Goal: Find specific page/section: Find specific page/section

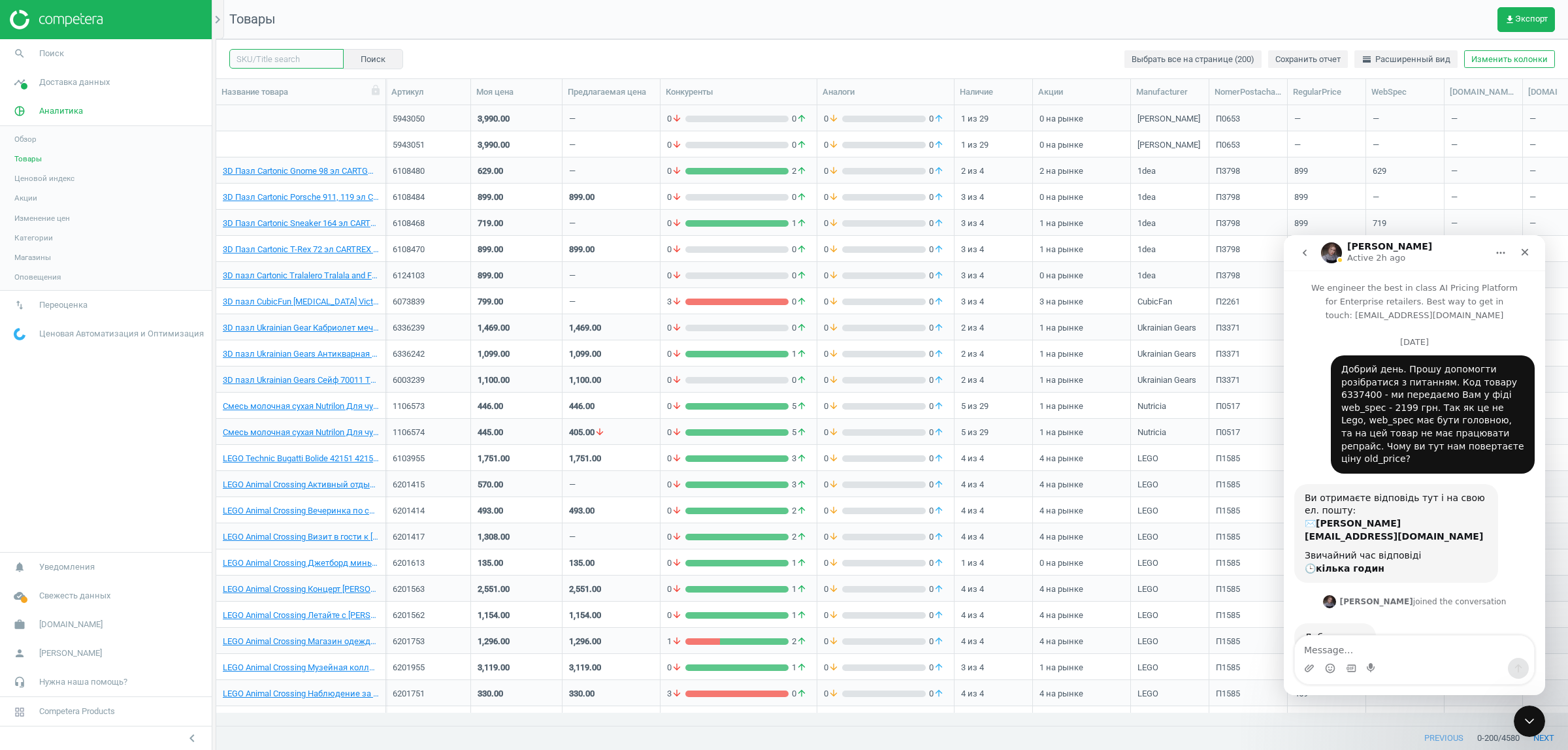
scroll to position [1, 0]
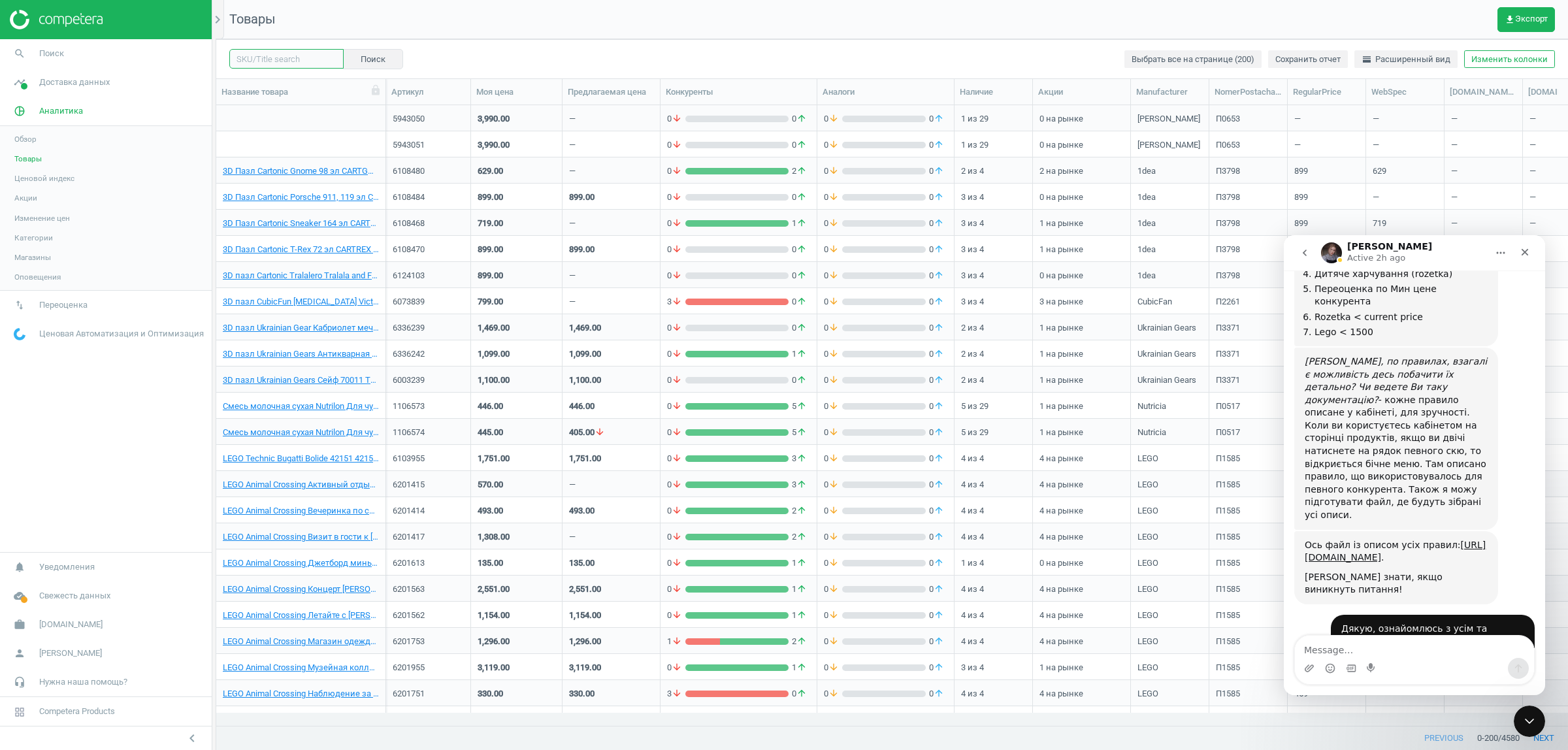
drag, startPoint x: 0, startPoint y: 0, endPoint x: 252, endPoint y: 57, distance: 258.4
click at [252, 57] on input "text" at bounding box center [286, 59] width 114 height 20
paste input "1105325"
type input "1105325"
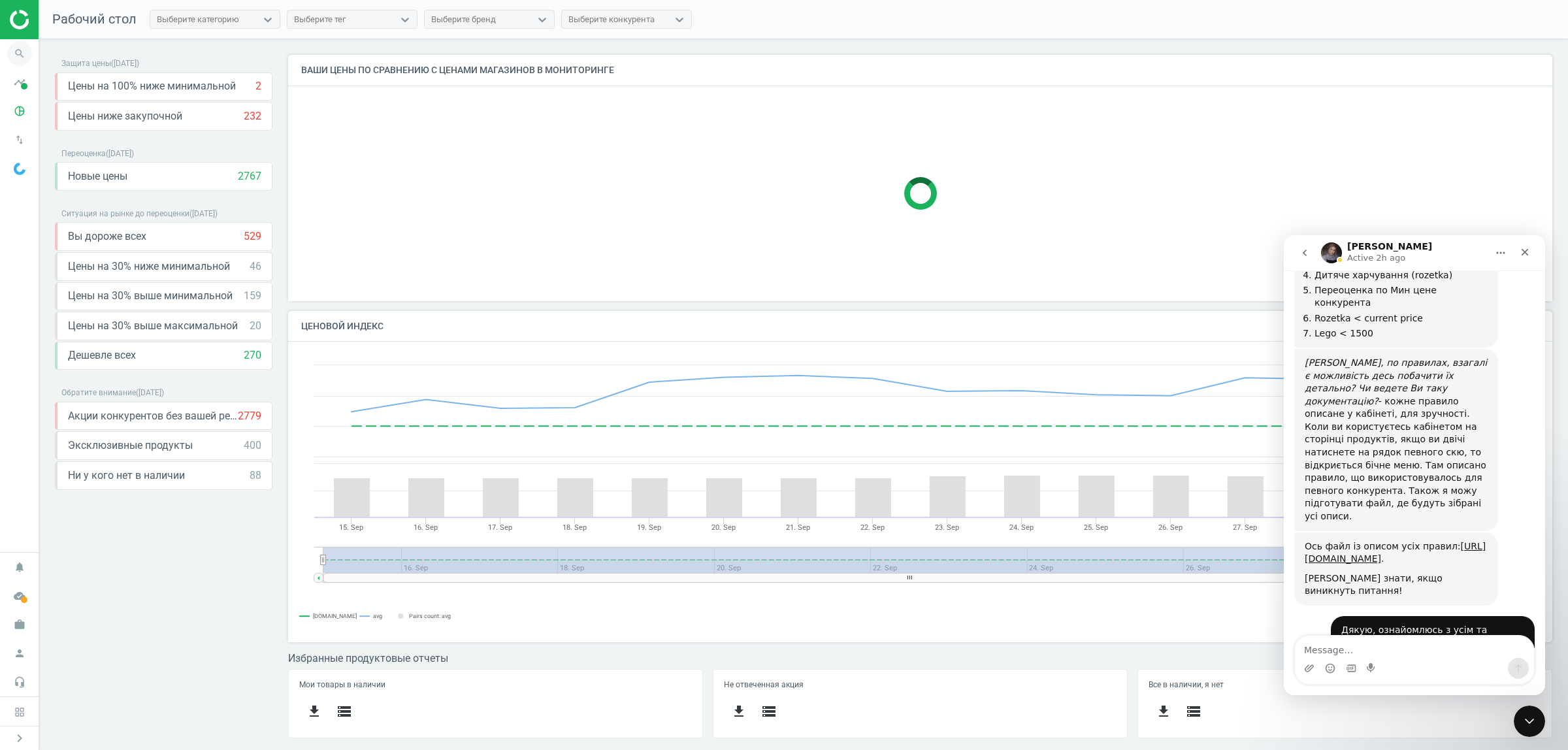
scroll to position [326, 1277]
click at [20, 48] on icon "search" at bounding box center [19, 53] width 24 height 24
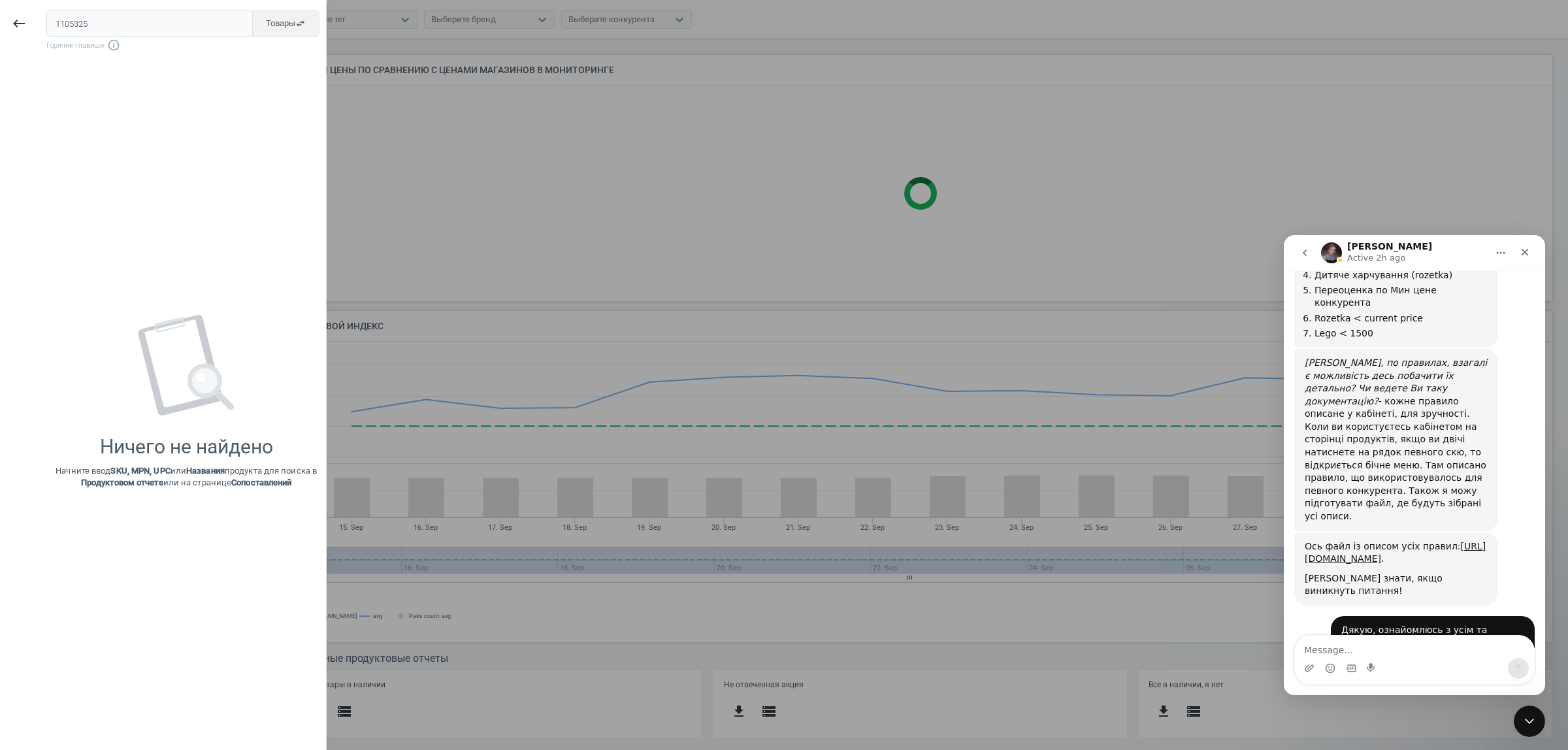
type input "1105325"
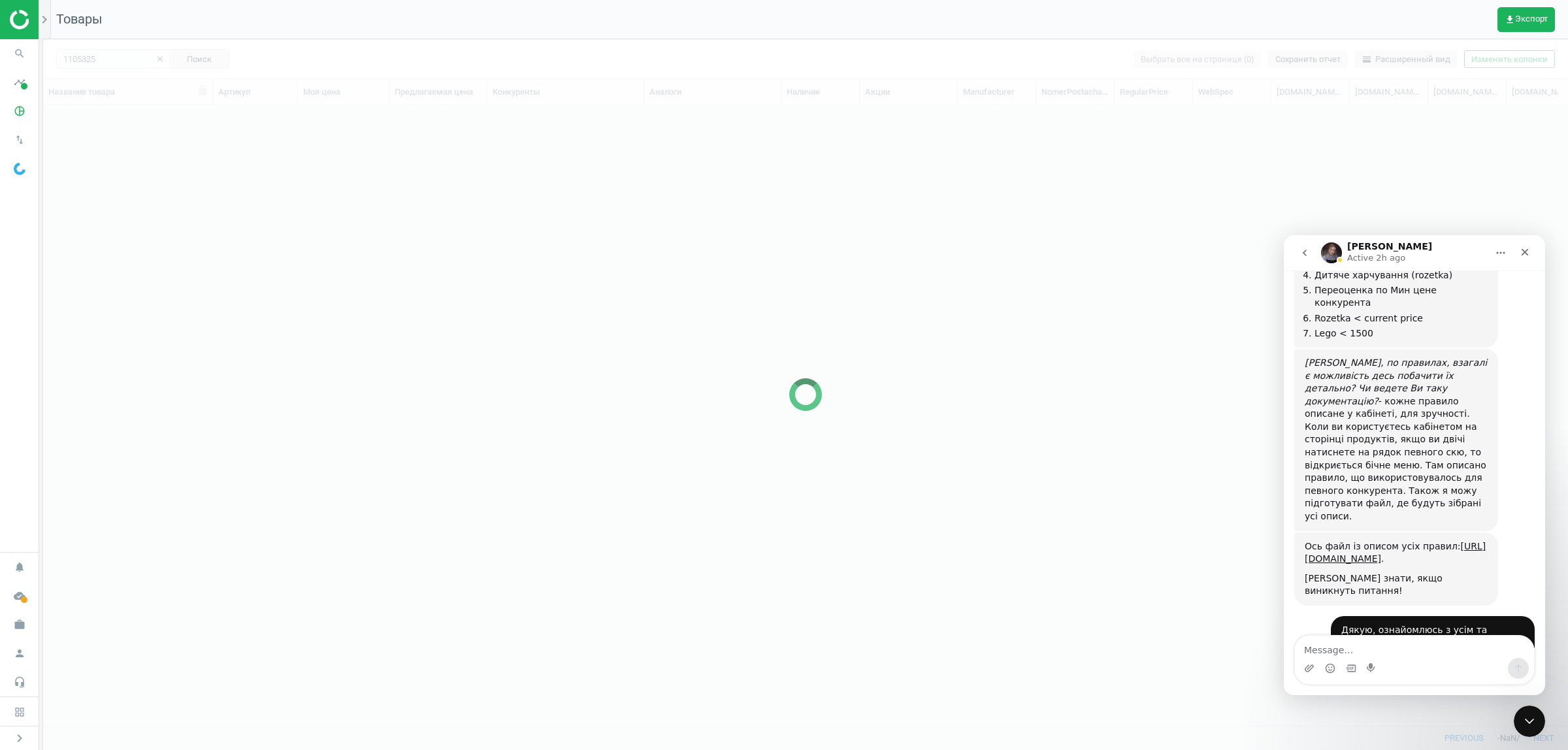
scroll to position [596, 1513]
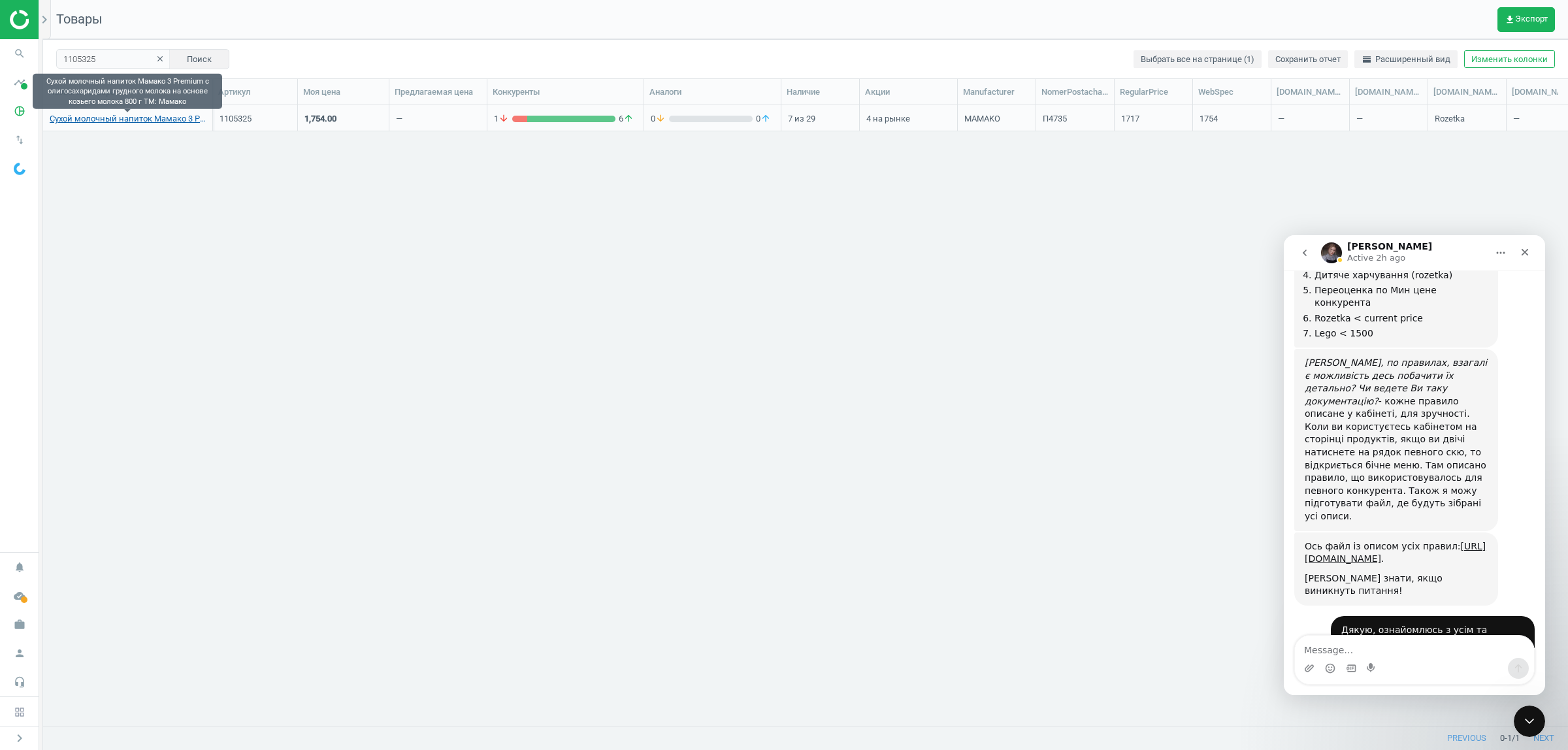
click at [155, 119] on link "Сухой молочный напиток Мамако 3 Premium с олигосахаридами грудного молока на ос…" at bounding box center [128, 119] width 156 height 12
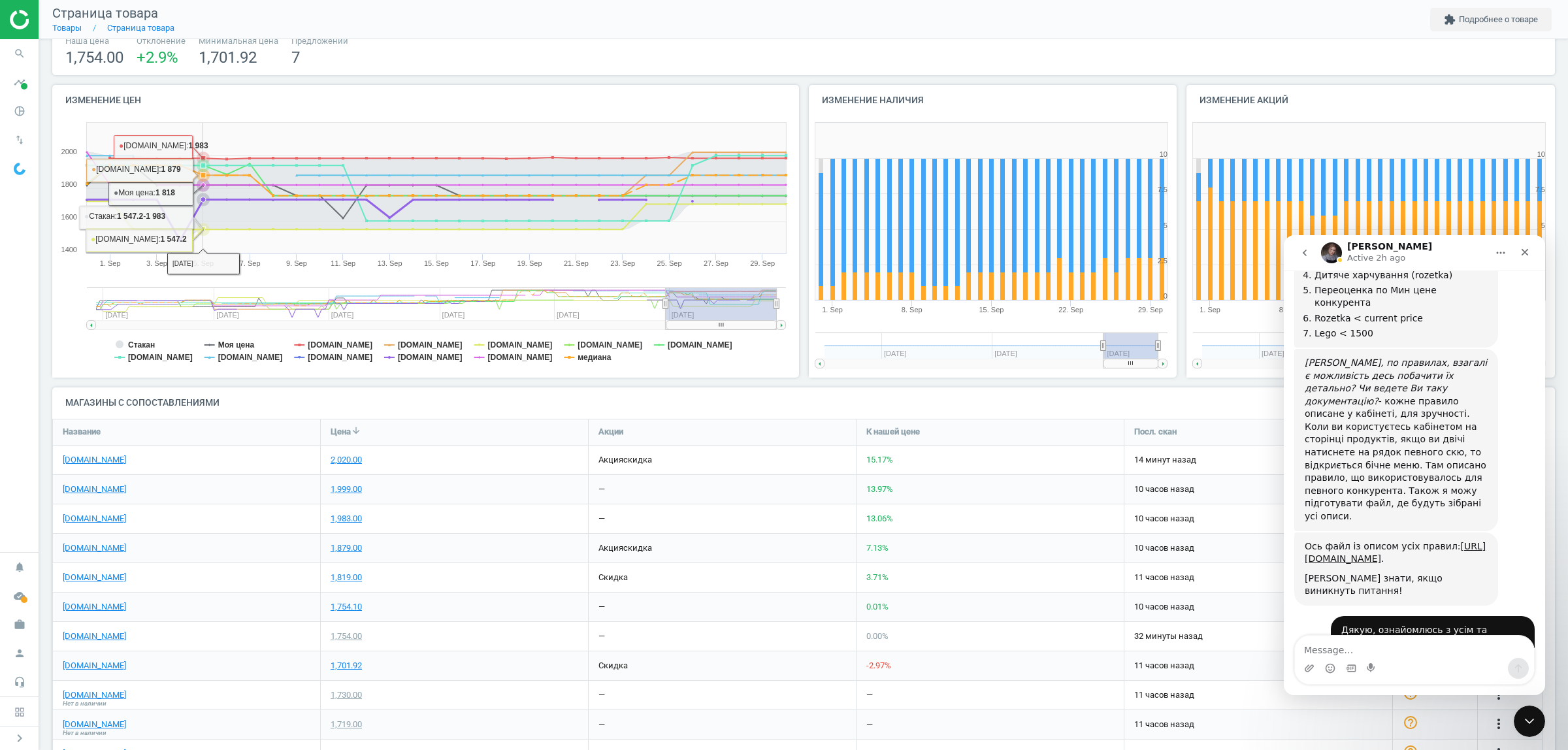
scroll to position [245, 0]
